Goal: Register for event/course

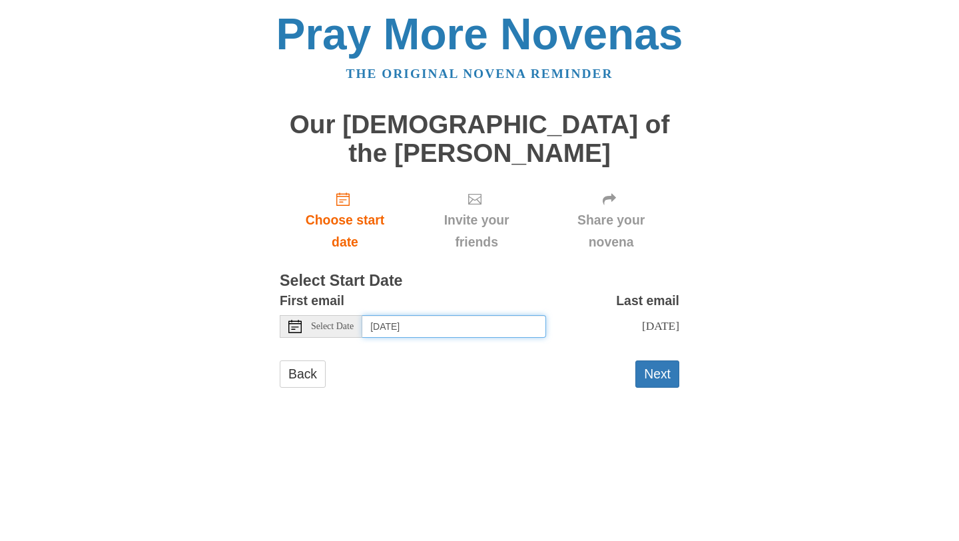
click at [404, 315] on input "[DATE]" at bounding box center [454, 326] width 184 height 23
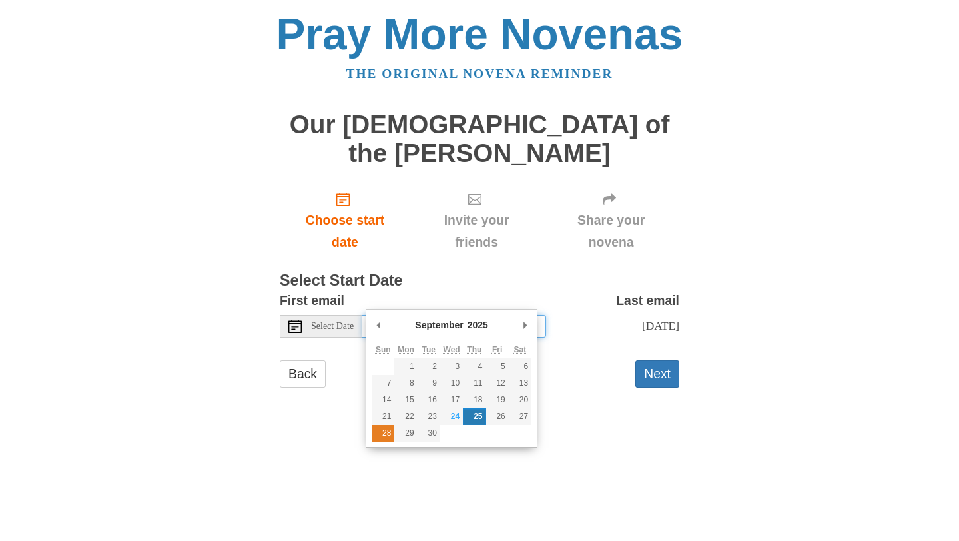
type input "Sunday, September 28th"
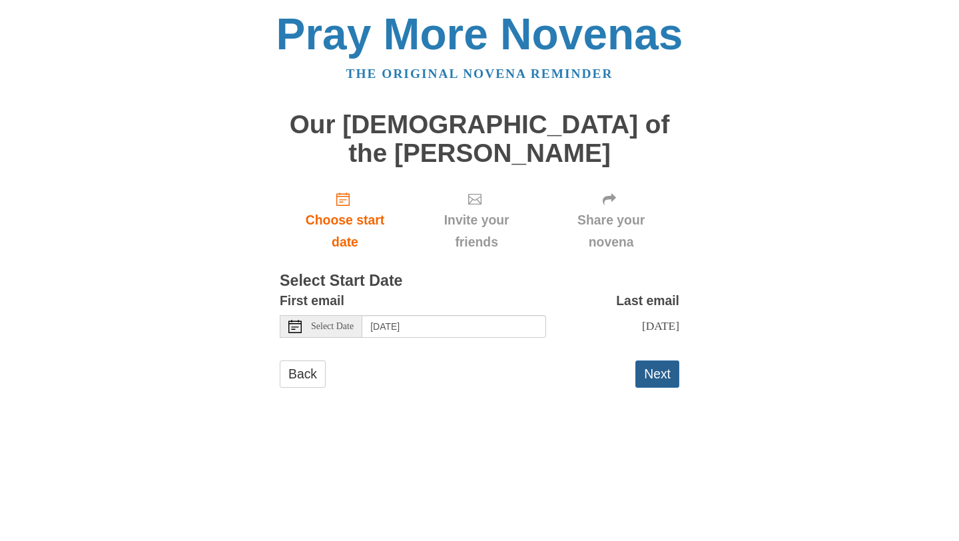
click at [663, 360] on button "Next" at bounding box center [657, 373] width 44 height 27
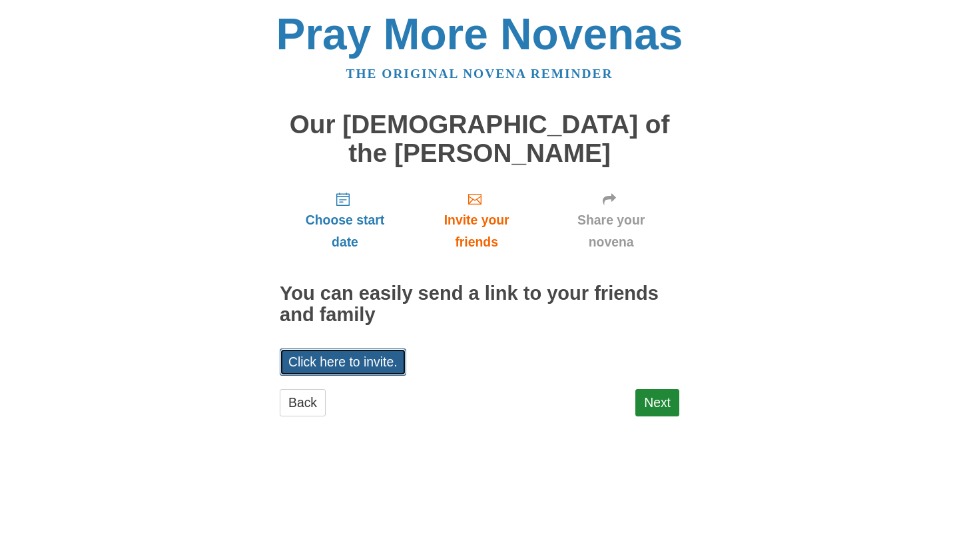
click at [362, 348] on link "Click here to invite." at bounding box center [343, 361] width 127 height 27
click at [655, 389] on link "Next" at bounding box center [657, 402] width 44 height 27
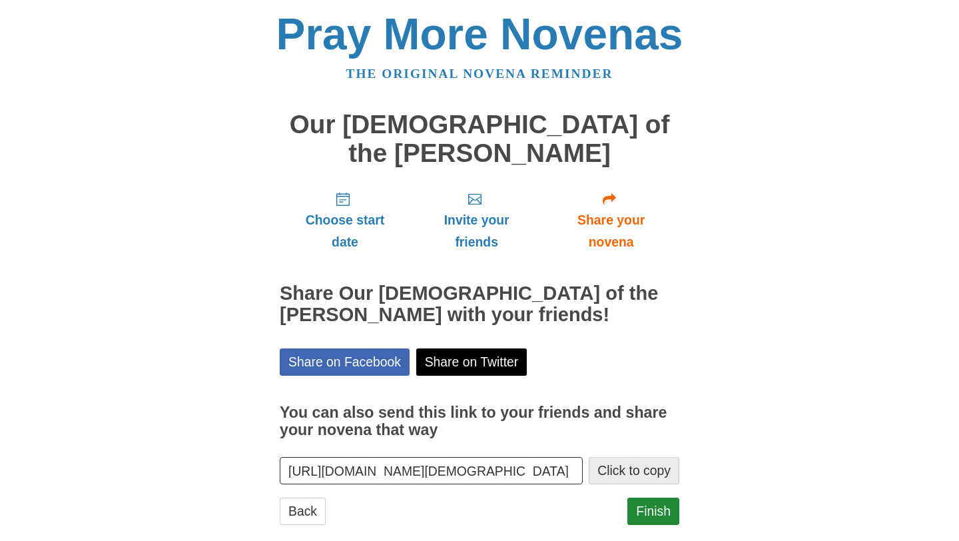
click at [613, 457] on button "Click to copy" at bounding box center [634, 470] width 91 height 27
click at [612, 457] on button "Click to copy" at bounding box center [634, 470] width 91 height 27
click at [619, 457] on button "Click to copy" at bounding box center [634, 470] width 91 height 27
click at [613, 457] on button "Click to copy" at bounding box center [634, 470] width 91 height 27
